Goal: Check status: Check status

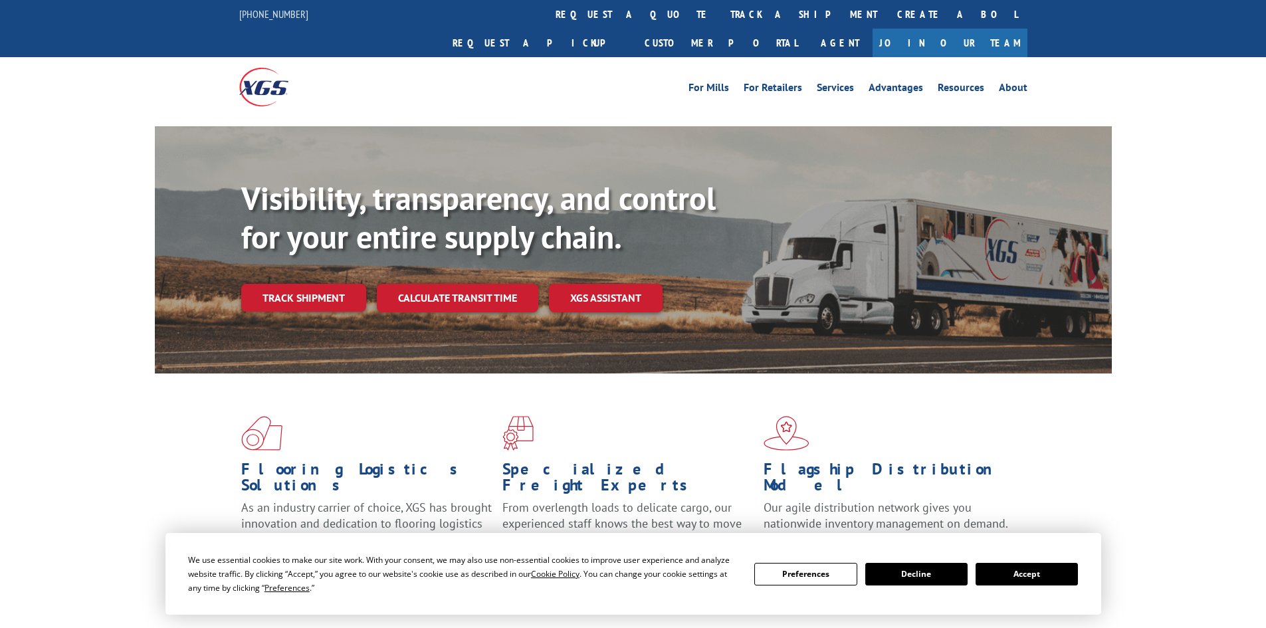
click at [323, 284] on link "Track shipment" at bounding box center [303, 298] width 125 height 28
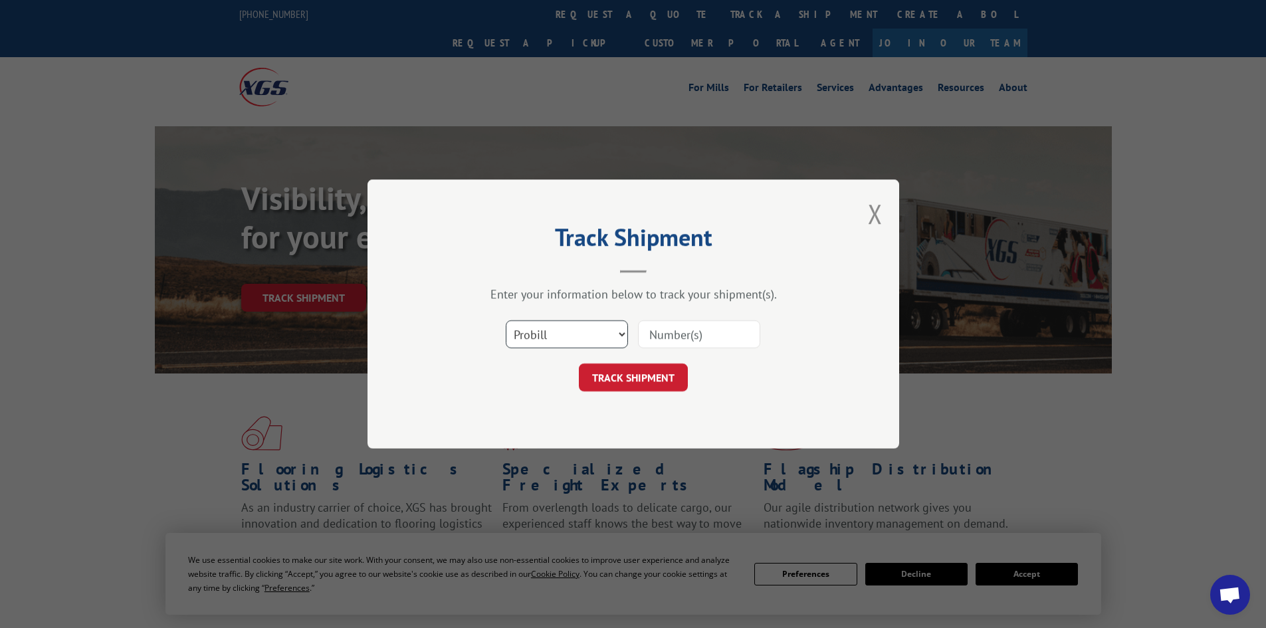
click at [536, 339] on select "Select category... Probill BOL PO" at bounding box center [567, 334] width 122 height 28
select select "bol"
click at [506, 320] on select "Select category... Probill BOL PO" at bounding box center [567, 334] width 122 height 28
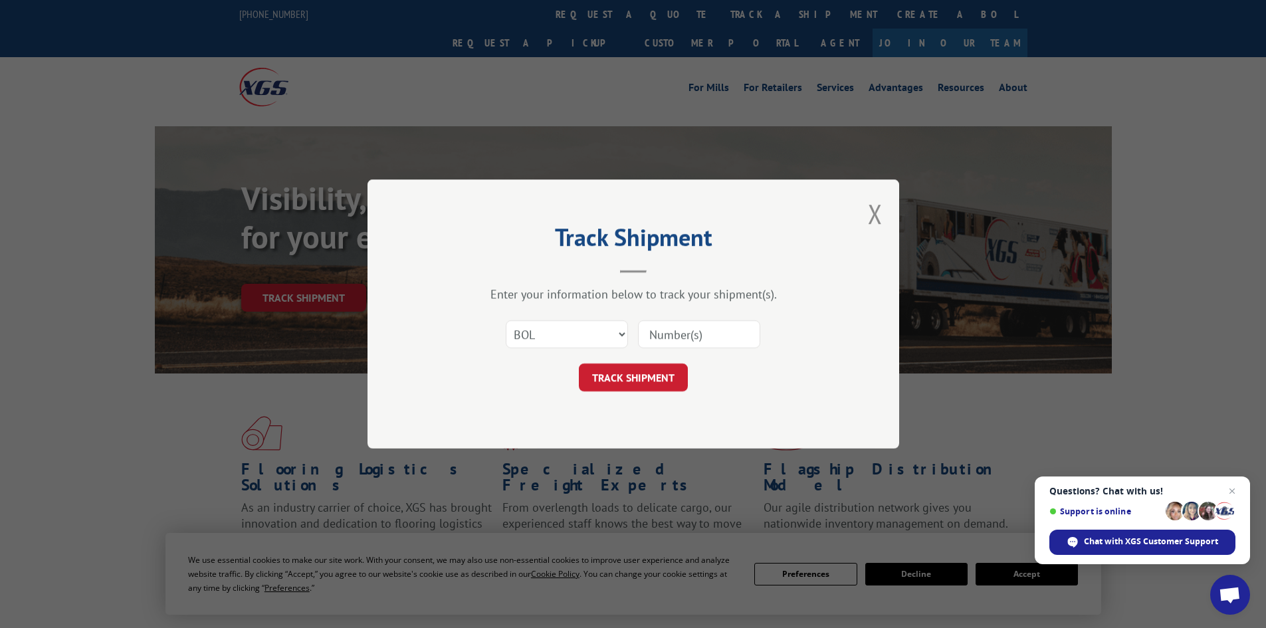
click at [700, 337] on input at bounding box center [699, 334] width 122 height 28
paste input "0500639"
type input "0500639"
click button "TRACK SHIPMENT" at bounding box center [633, 378] width 109 height 28
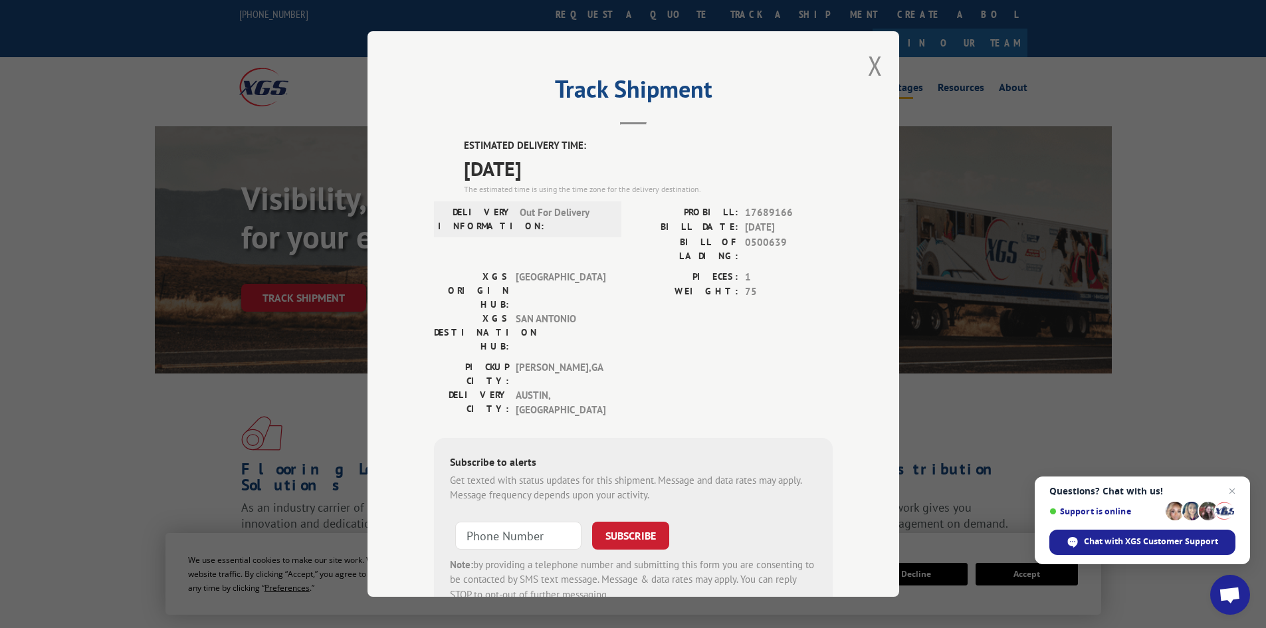
click at [868, 67] on button "Close modal" at bounding box center [875, 65] width 15 height 35
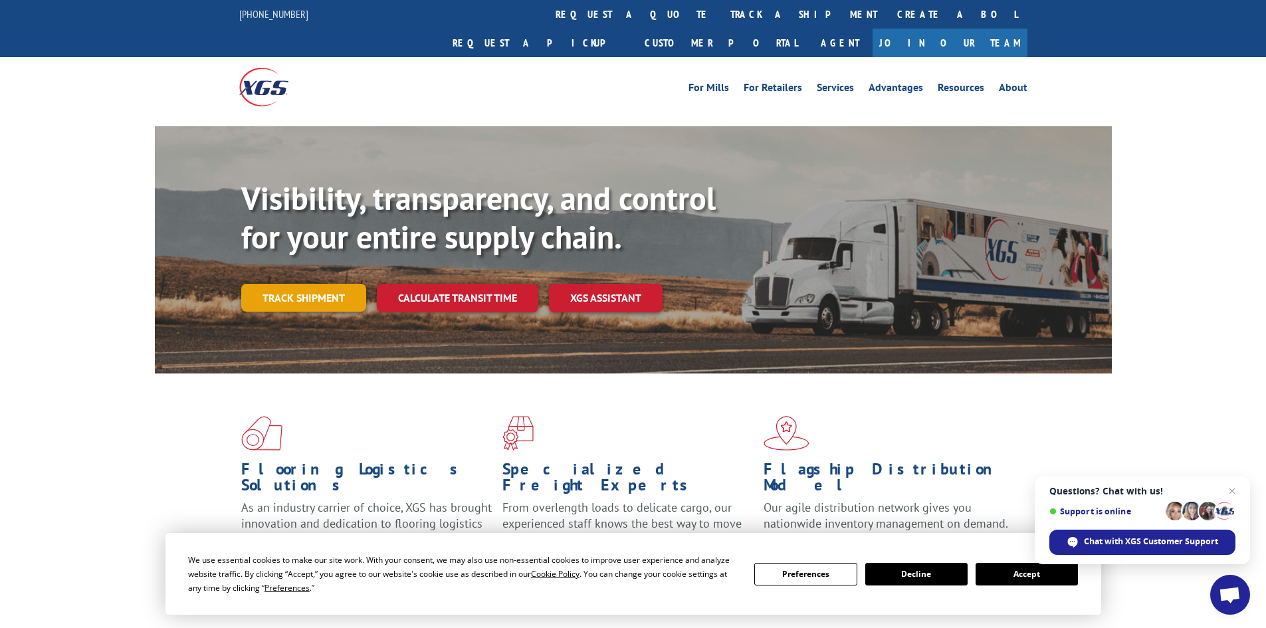
click at [320, 284] on link "Track shipment" at bounding box center [303, 298] width 125 height 28
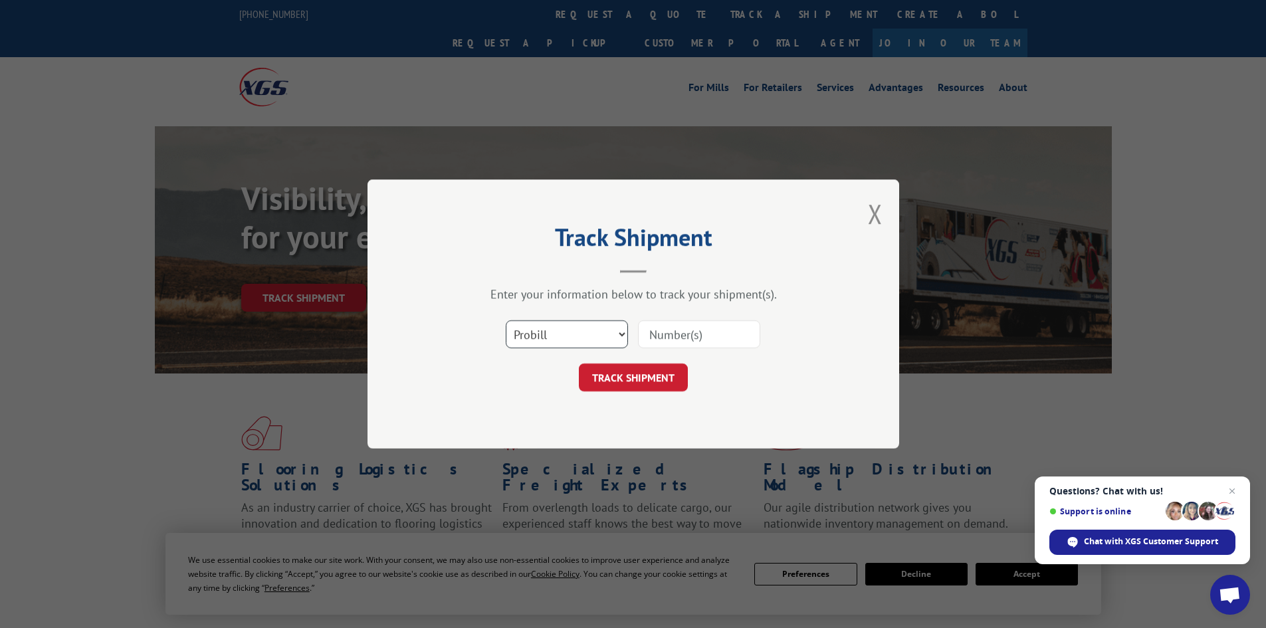
click at [548, 326] on select "Select category... Probill BOL PO" at bounding box center [567, 334] width 122 height 28
select select "bol"
click at [506, 320] on select "Select category... Probill BOL PO" at bounding box center [567, 334] width 122 height 28
click at [692, 333] on input at bounding box center [699, 334] width 122 height 28
paste input "207489"
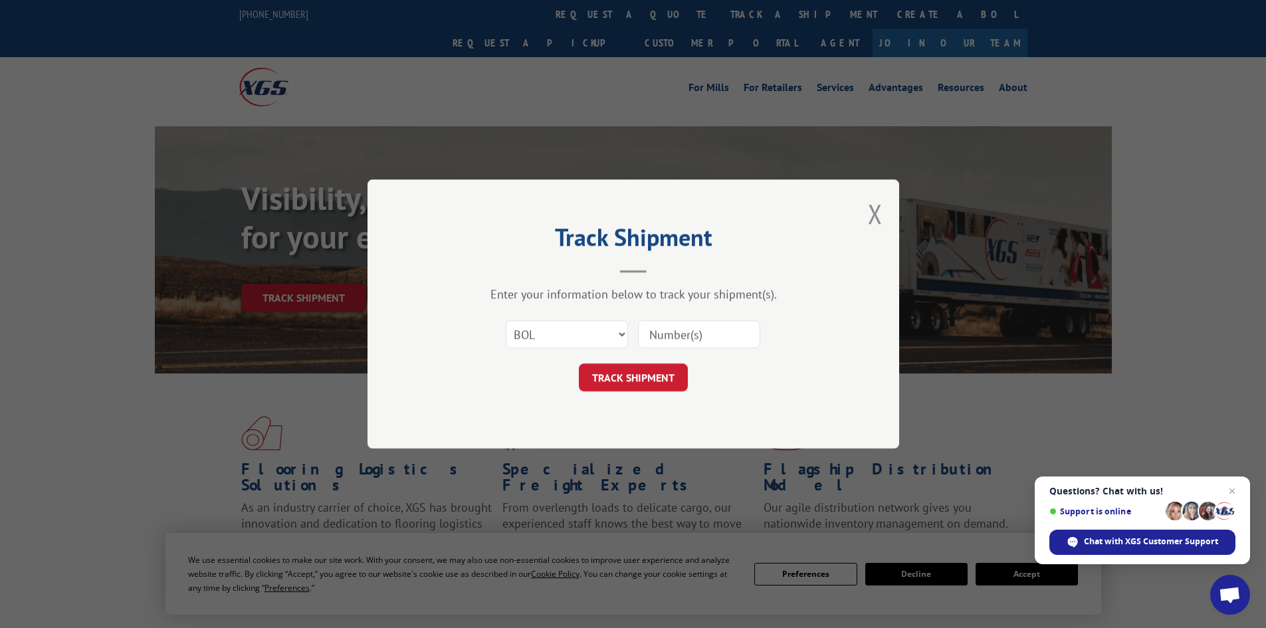
type input "207489"
click button "TRACK SHIPMENT" at bounding box center [633, 378] width 109 height 28
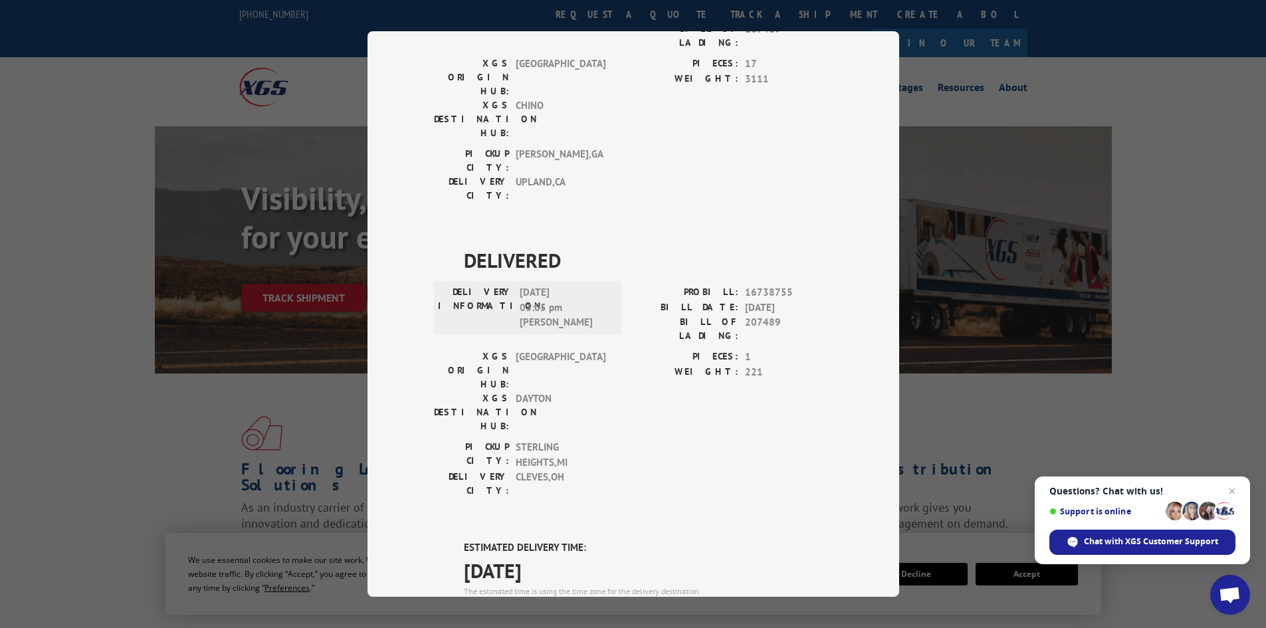
scroll to position [440, 0]
